Goal: Check status: Check status

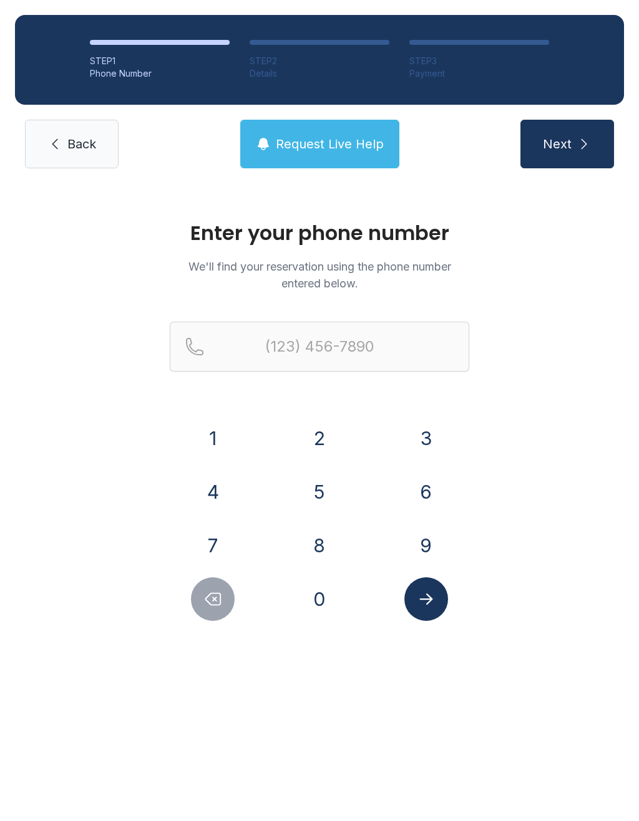
click at [430, 438] on button "3" at bounding box center [426, 439] width 44 height 44
click at [321, 609] on button "0" at bounding box center [320, 600] width 44 height 44
click at [423, 430] on button "3" at bounding box center [426, 439] width 44 height 44
click at [431, 557] on button "9" at bounding box center [426, 546] width 44 height 44
click at [435, 491] on button "6" at bounding box center [426, 492] width 44 height 44
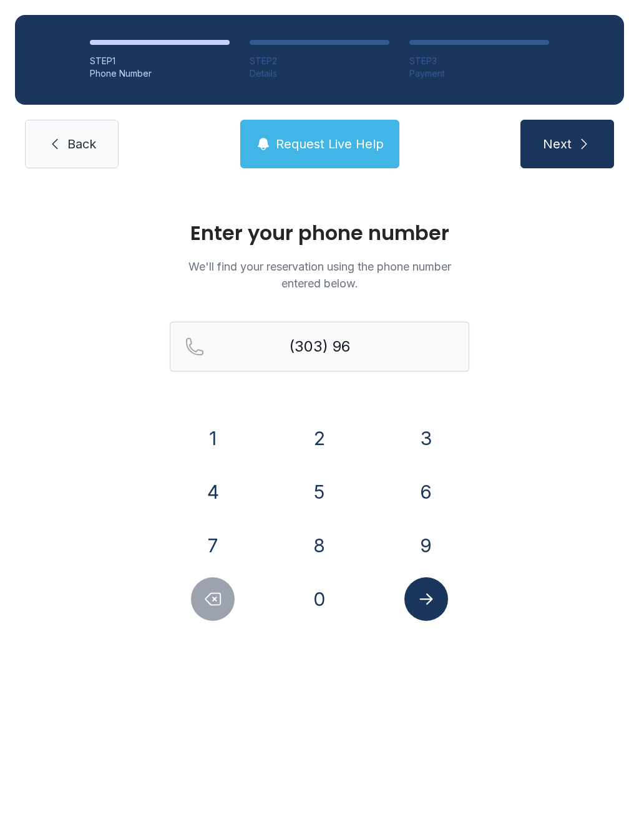
click at [317, 547] on button "8" at bounding box center [320, 546] width 44 height 44
click at [318, 603] on button "0" at bounding box center [320, 600] width 44 height 44
click at [320, 554] on button "8" at bounding box center [320, 546] width 44 height 44
click at [322, 428] on button "2" at bounding box center [320, 439] width 44 height 44
click at [318, 546] on button "8" at bounding box center [320, 546] width 44 height 44
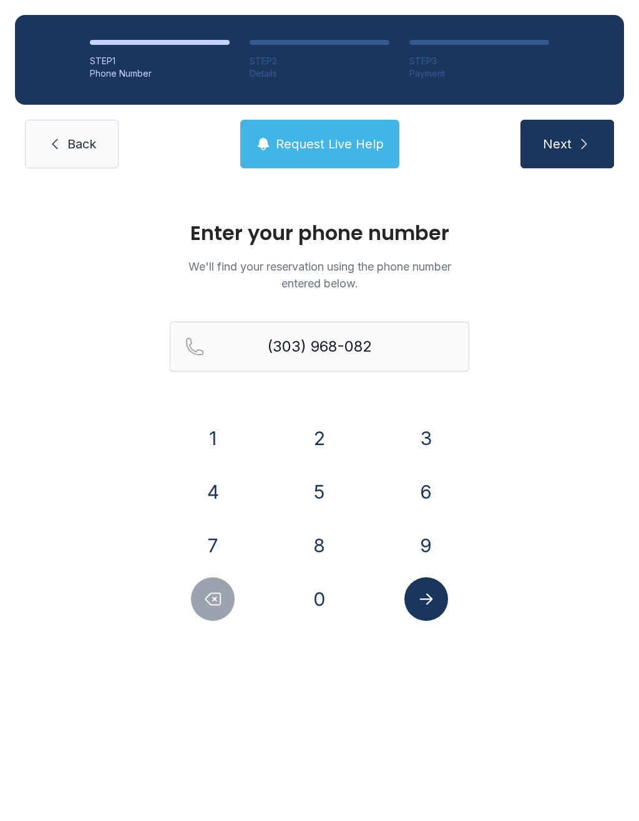
type input "[PHONE_NUMBER]"
click at [431, 599] on icon "Submit lookup form" at bounding box center [425, 599] width 13 height 11
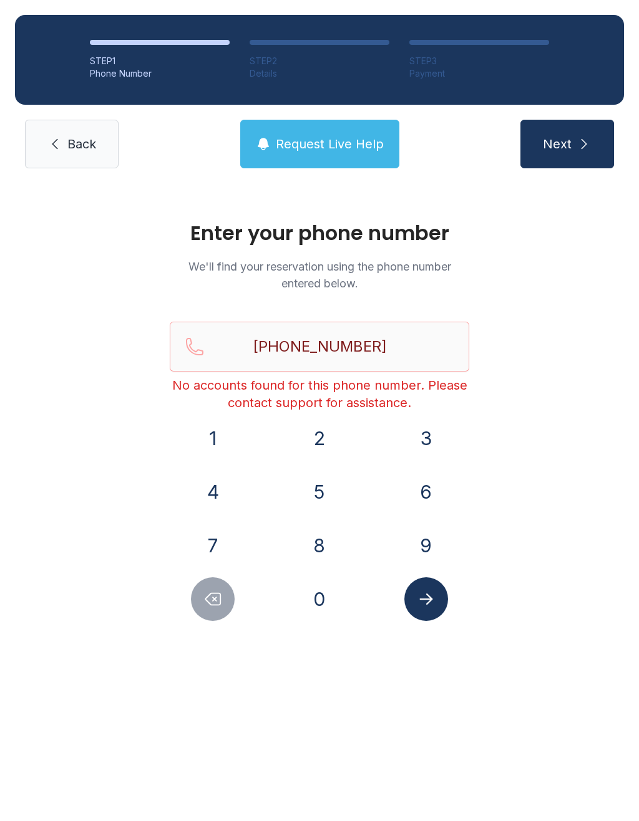
click at [78, 145] on span "Back" at bounding box center [81, 143] width 29 height 17
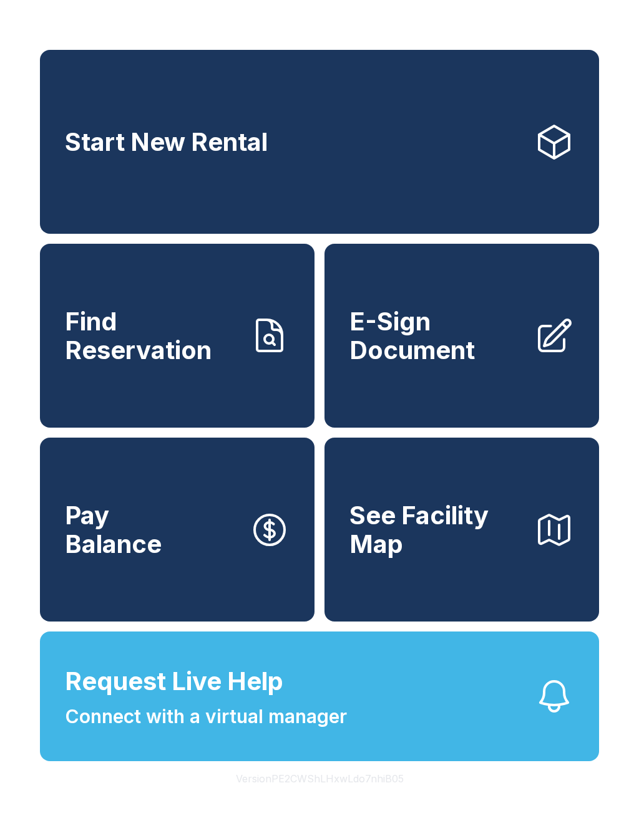
click at [125, 364] on span "Find Reservation" at bounding box center [152, 335] width 175 height 57
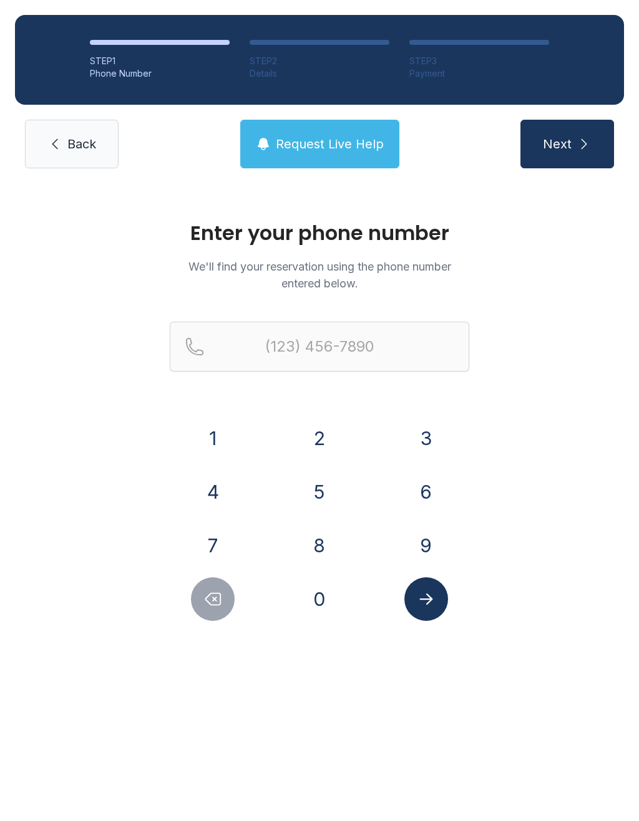
click at [430, 433] on button "3" at bounding box center [426, 439] width 44 height 44
click at [309, 609] on button "0" at bounding box center [320, 600] width 44 height 44
click at [426, 423] on button "3" at bounding box center [426, 439] width 44 height 44
click at [417, 543] on button "9" at bounding box center [426, 546] width 44 height 44
click at [437, 499] on button "6" at bounding box center [426, 492] width 44 height 44
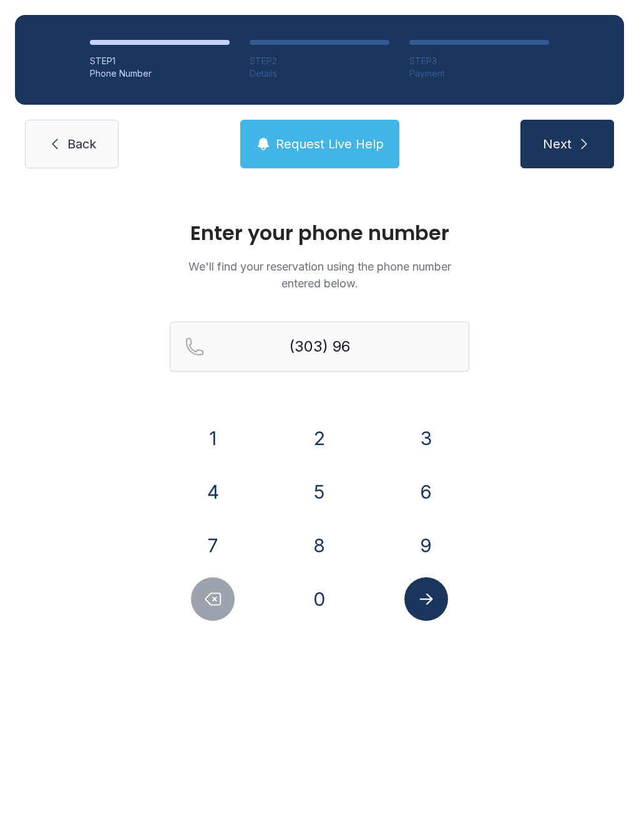
click at [319, 544] on button "8" at bounding box center [320, 546] width 44 height 44
click at [319, 603] on button "0" at bounding box center [320, 600] width 44 height 44
click at [315, 544] on button "8" at bounding box center [320, 546] width 44 height 44
click at [319, 430] on button "2" at bounding box center [320, 439] width 44 height 44
click at [321, 546] on button "8" at bounding box center [320, 546] width 44 height 44
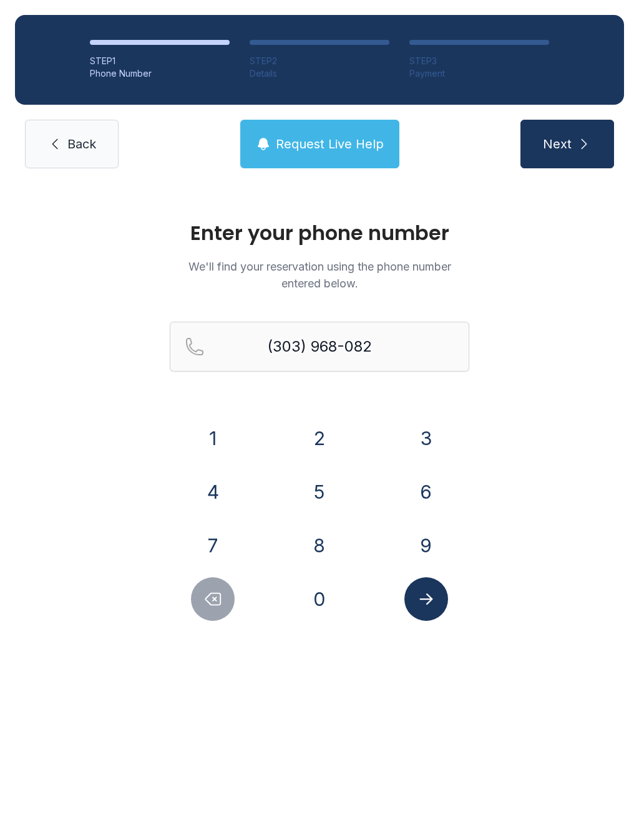
type input "[PHONE_NUMBER]"
click at [430, 601] on icon "Submit lookup form" at bounding box center [425, 599] width 13 height 11
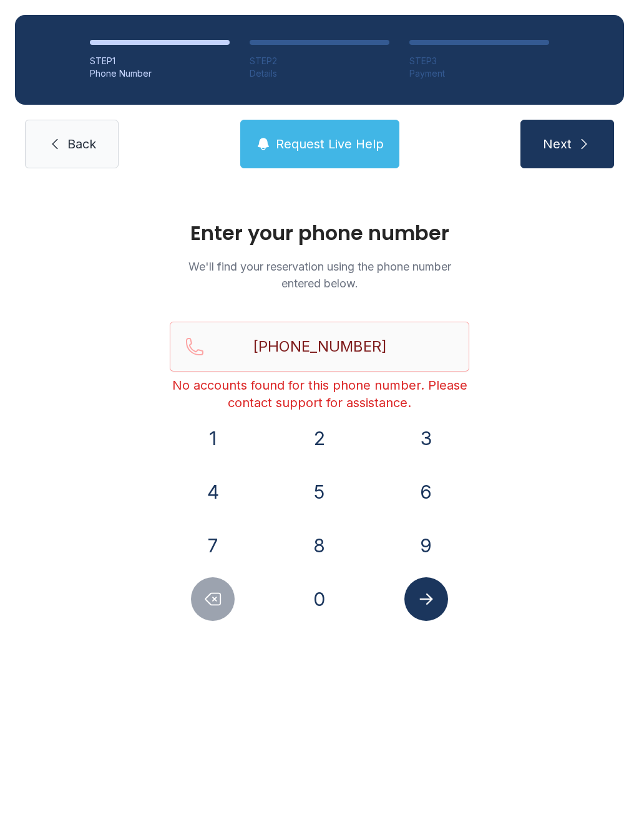
click at [80, 138] on span "Back" at bounding box center [81, 143] width 29 height 17
